Goal: Transaction & Acquisition: Book appointment/travel/reservation

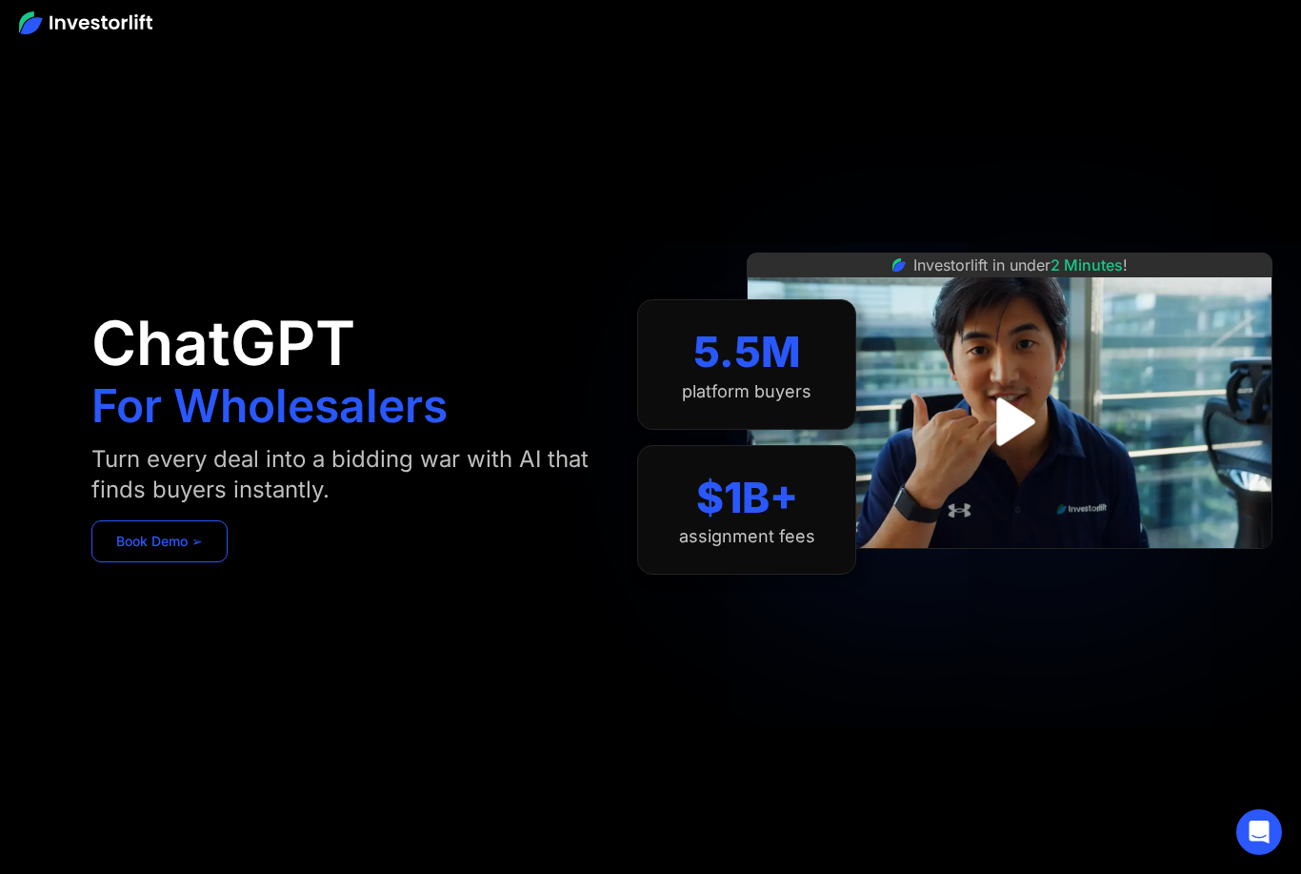
click at [197, 540] on link "Book Demo ➢" at bounding box center [159, 541] width 136 height 42
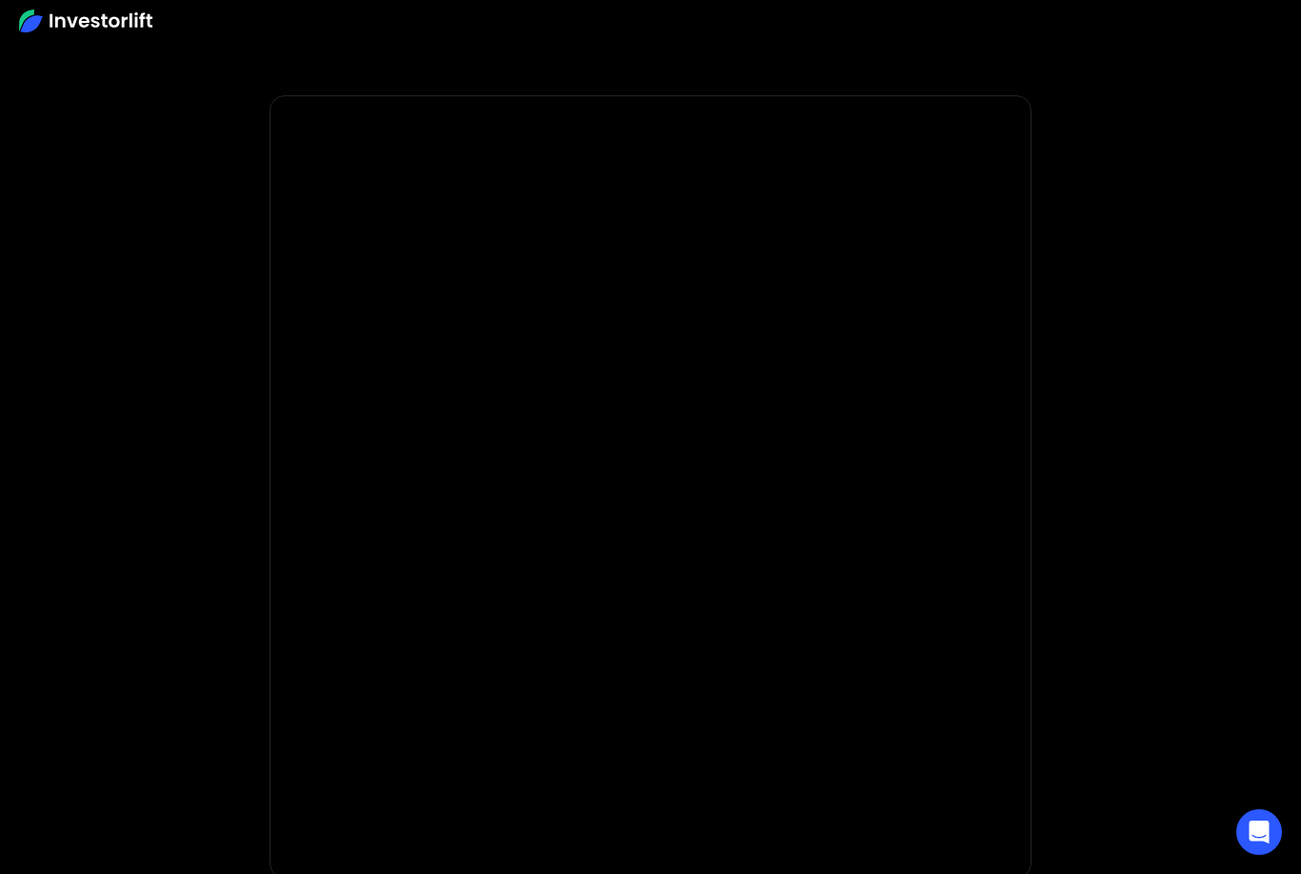
click at [137, 33] on div at bounding box center [650, 21] width 1301 height 42
click at [131, 28] on img at bounding box center [85, 21] width 133 height 23
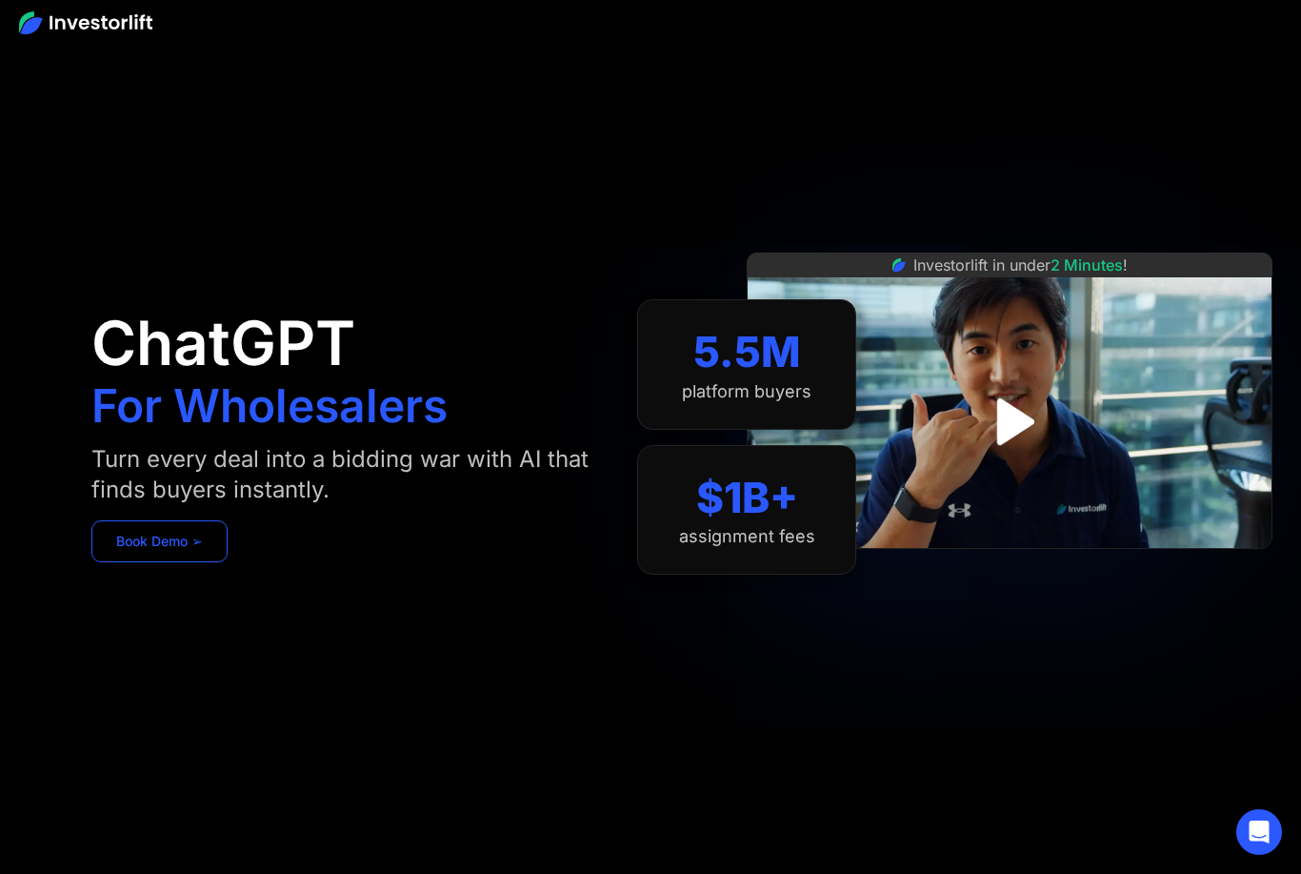
click at [195, 546] on link "Book Demo ➢" at bounding box center [159, 541] width 136 height 42
